Goal: Browse casually: Explore the website without a specific task or goal

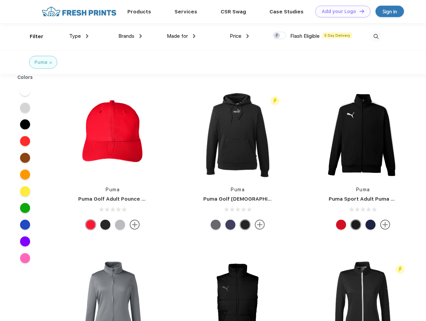
click at [340, 11] on link "Add your Logo Design Tool" at bounding box center [342, 12] width 55 height 12
click at [0, 0] on div "Design Tool" at bounding box center [0, 0] width 0 height 0
click at [359, 11] on link "Add your Logo Design Tool" at bounding box center [342, 12] width 55 height 12
click at [32, 36] on div "Filter" at bounding box center [37, 37] width 14 height 8
click at [79, 36] on span "Type" at bounding box center [75, 36] width 12 height 6
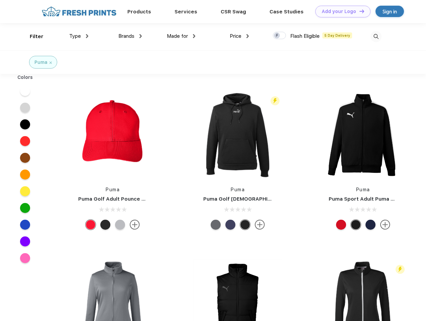
click at [130, 36] on span "Brands" at bounding box center [126, 36] width 16 height 6
click at [181, 36] on span "Made for" at bounding box center [177, 36] width 21 height 6
click at [239, 36] on span "Price" at bounding box center [236, 36] width 12 height 6
click at [279, 36] on div at bounding box center [279, 35] width 13 height 7
click at [277, 36] on input "checkbox" at bounding box center [275, 33] width 4 height 4
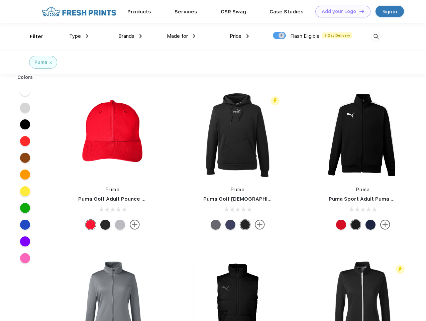
click at [376, 36] on img at bounding box center [375, 36] width 11 height 11
